Goal: Communication & Community: Participate in discussion

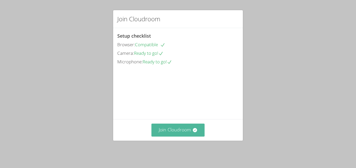
click at [189, 136] on button "Join Cloudroom" at bounding box center [177, 130] width 53 height 13
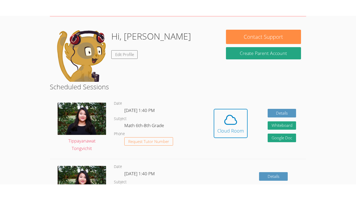
scroll to position [87, 0]
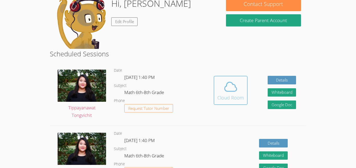
click at [237, 83] on span at bounding box center [230, 87] width 27 height 15
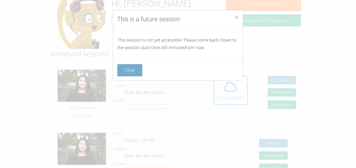
click at [122, 69] on button "Okay" at bounding box center [129, 70] width 25 height 12
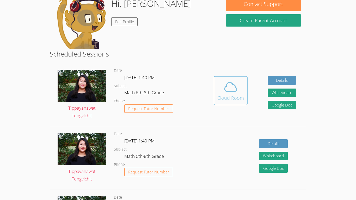
click at [243, 85] on button "Cloud Room" at bounding box center [230, 90] width 34 height 29
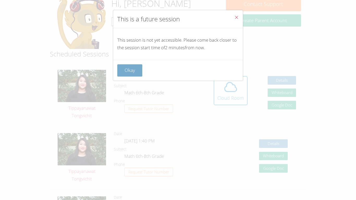
click at [135, 74] on button "Okay" at bounding box center [129, 70] width 25 height 12
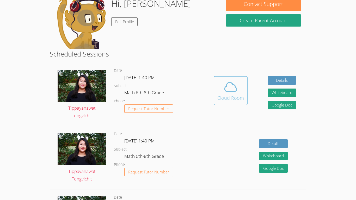
click at [222, 101] on div "Cloud Room" at bounding box center [230, 97] width 27 height 7
click at [230, 86] on icon at bounding box center [230, 87] width 15 height 15
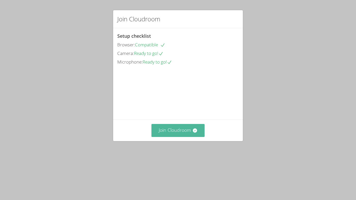
click at [176, 137] on button "Join Cloudroom" at bounding box center [177, 130] width 53 height 13
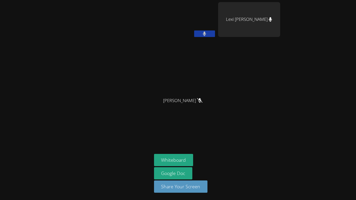
click at [204, 34] on icon at bounding box center [204, 33] width 3 height 4
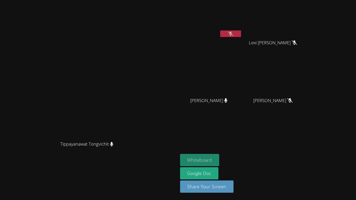
click at [212, 158] on button "Whiteboard" at bounding box center [199, 160] width 39 height 12
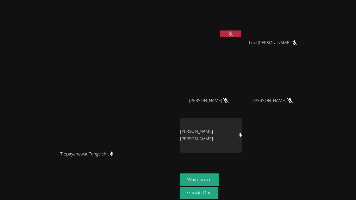
click at [241, 33] on button at bounding box center [230, 33] width 21 height 7
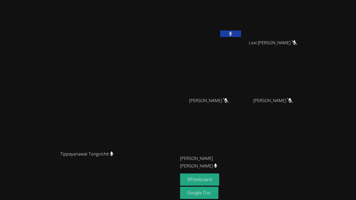
click at [241, 33] on button at bounding box center [230, 33] width 21 height 7
click at [233, 33] on icon at bounding box center [229, 33] width 5 height 4
click at [241, 34] on button at bounding box center [230, 33] width 21 height 7
click at [241, 35] on button at bounding box center [230, 33] width 21 height 7
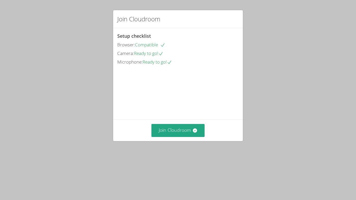
click at [173, 141] on div "Join Cloudroom" at bounding box center [178, 129] width 130 height 21
click at [175, 137] on button "Join Cloudroom" at bounding box center [177, 130] width 53 height 13
